Goal: Obtain resource: Download file/media

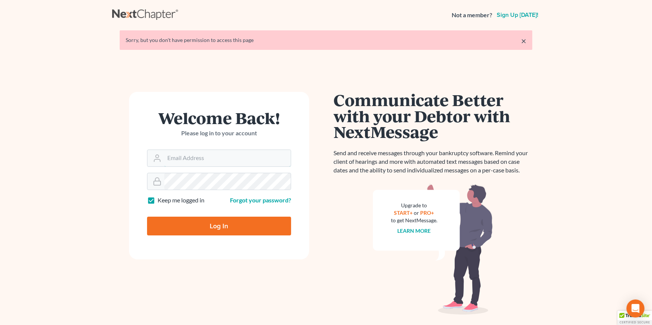
type input "dfuchs@fuchslawoffice.com"
click at [169, 225] on input "Log In" at bounding box center [219, 226] width 144 height 19
type input "Thinking..."
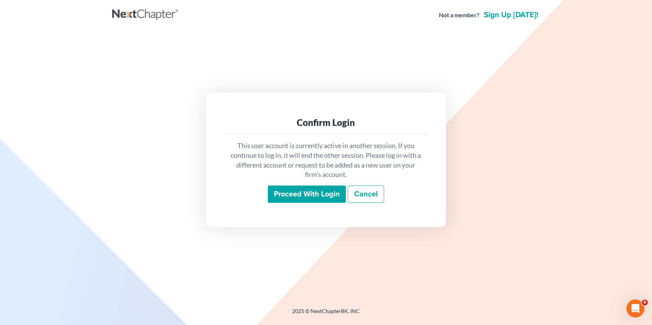
click at [298, 196] on input "Proceed with login" at bounding box center [307, 194] width 78 height 17
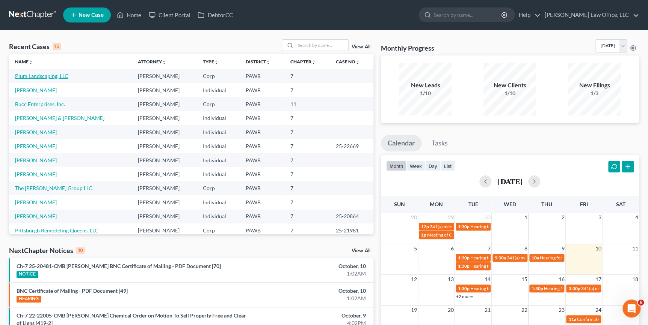
click at [39, 75] on link "Plum Landscaping, LLC" at bounding box center [41, 76] width 53 height 6
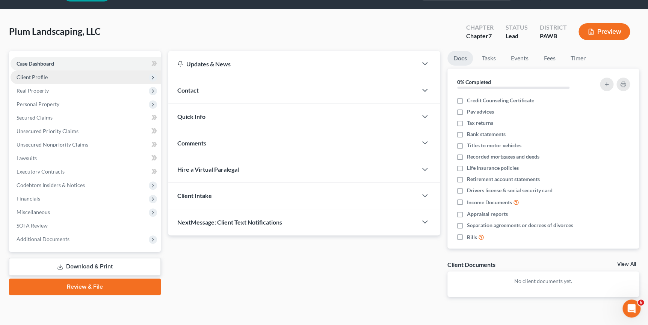
scroll to position [33, 0]
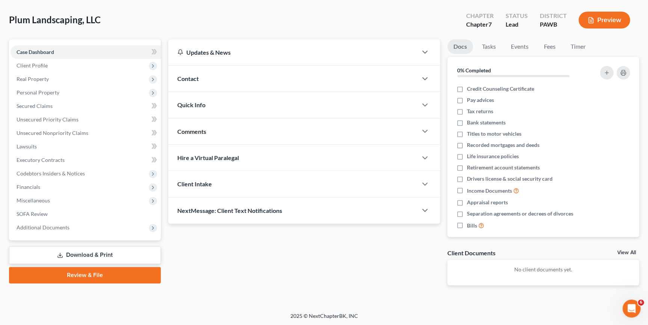
click at [104, 254] on link "Download & Print" at bounding box center [85, 256] width 152 height 18
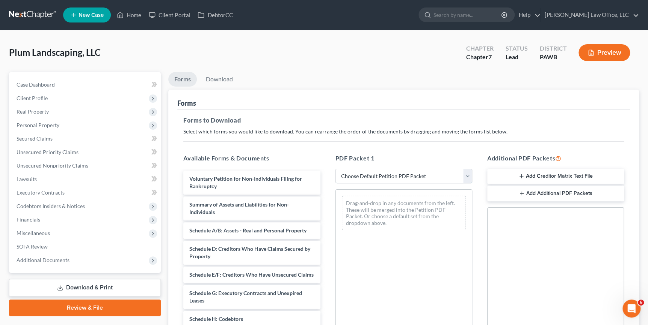
click at [407, 173] on select "Choose Default Petition PDF Packet Complete Bankruptcy Petition (all forms and …" at bounding box center [403, 176] width 137 height 15
select select "0"
click at [335, 169] on select "Choose Default Petition PDF Packet Complete Bankruptcy Petition (all forms and …" at bounding box center [403, 176] width 137 height 15
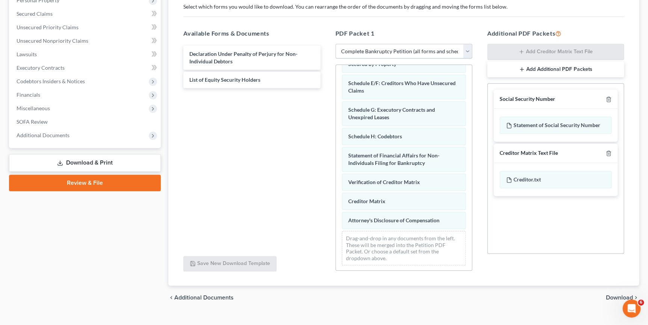
scroll to position [137, 0]
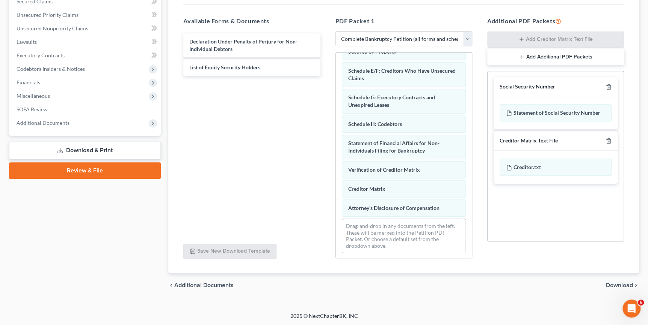
click at [619, 285] on span "Download" at bounding box center [618, 286] width 27 height 6
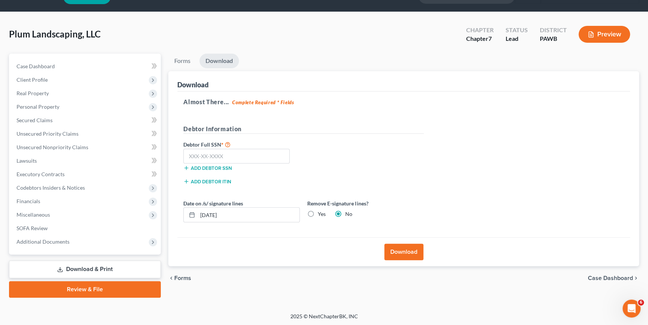
click at [418, 250] on button "Download" at bounding box center [403, 252] width 39 height 17
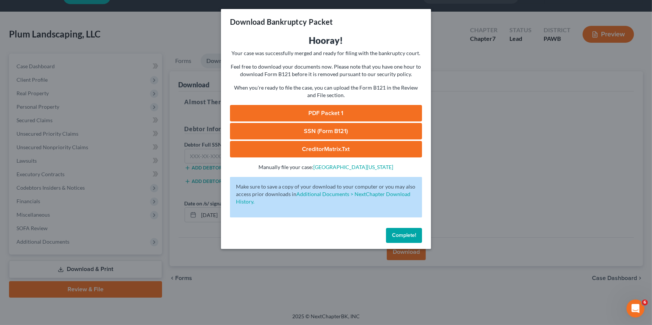
click at [352, 115] on link "PDF Packet 1" at bounding box center [326, 113] width 192 height 17
